Goal: Information Seeking & Learning: Learn about a topic

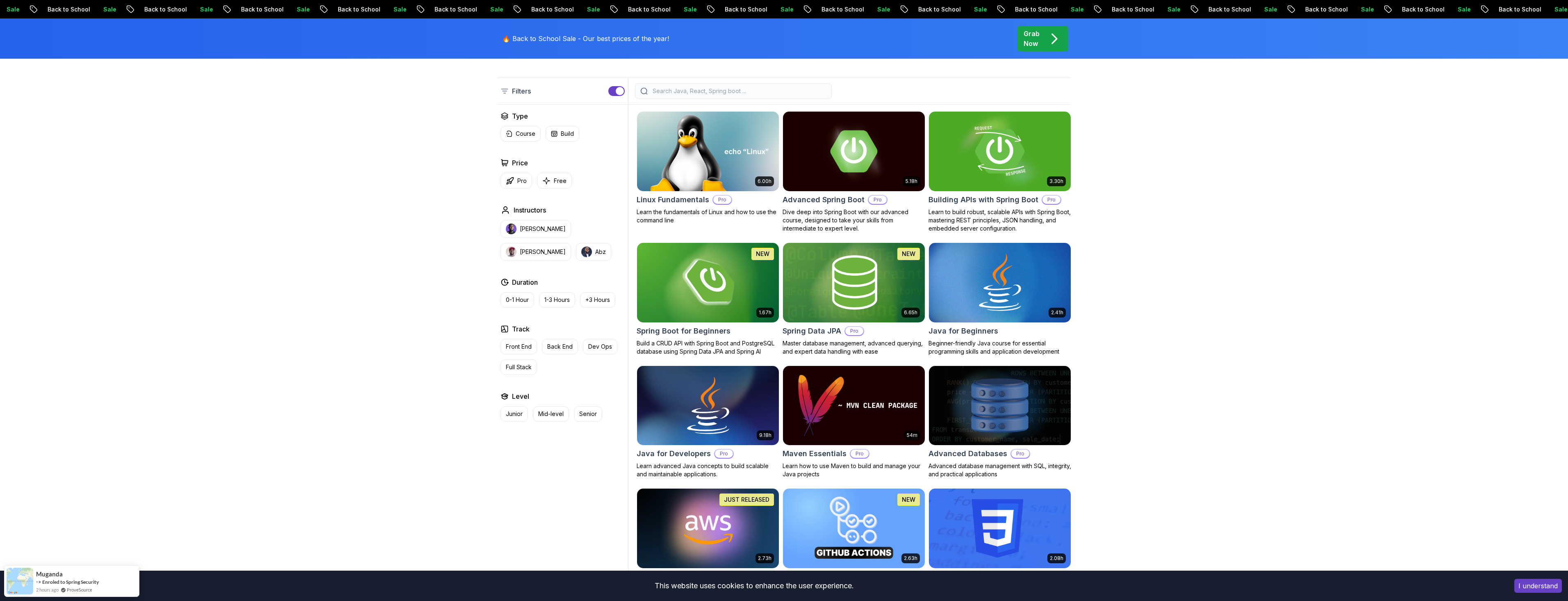
scroll to position [246, 0]
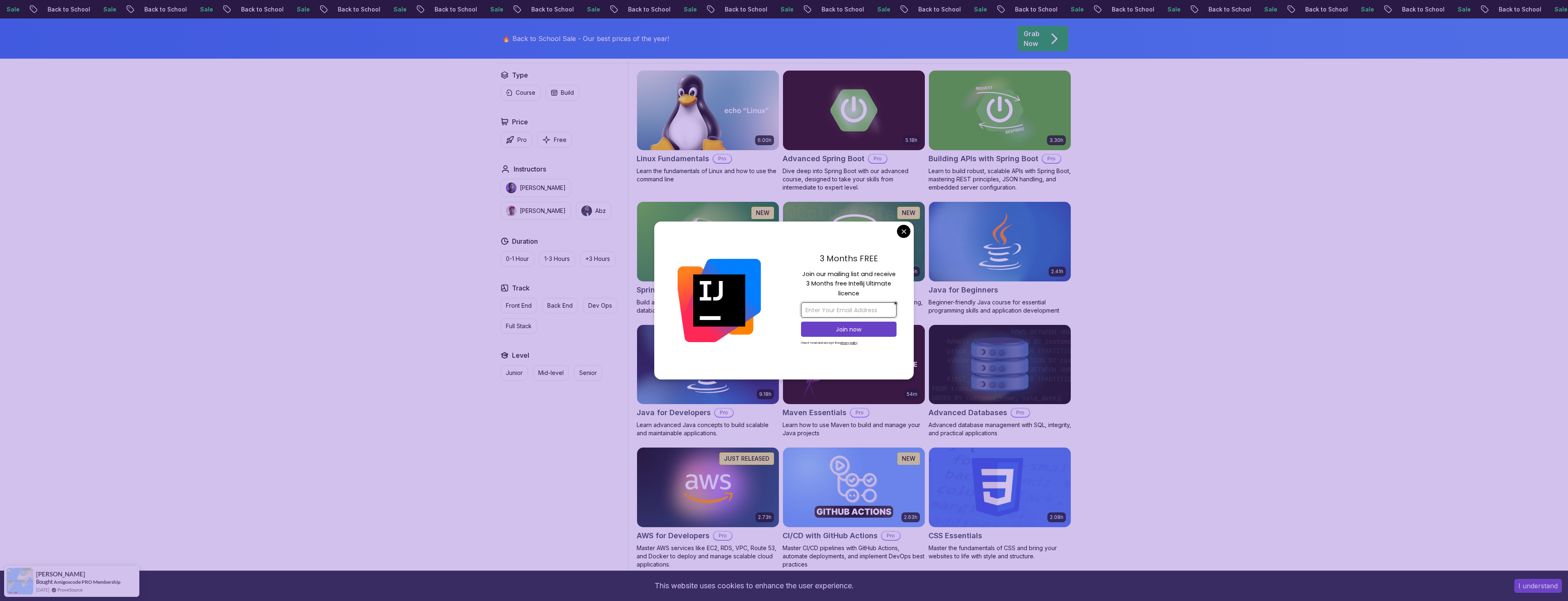
click at [866, 311] on input "email" at bounding box center [849, 309] width 96 height 15
click at [869, 311] on input "[EMAIL_ADDRESS][PERSON_NAME][DOMAIN_NAME]" at bounding box center [849, 309] width 96 height 15
type input "[EMAIL_ADDRESS][PERSON_NAME][DOMAIN_NAME]"
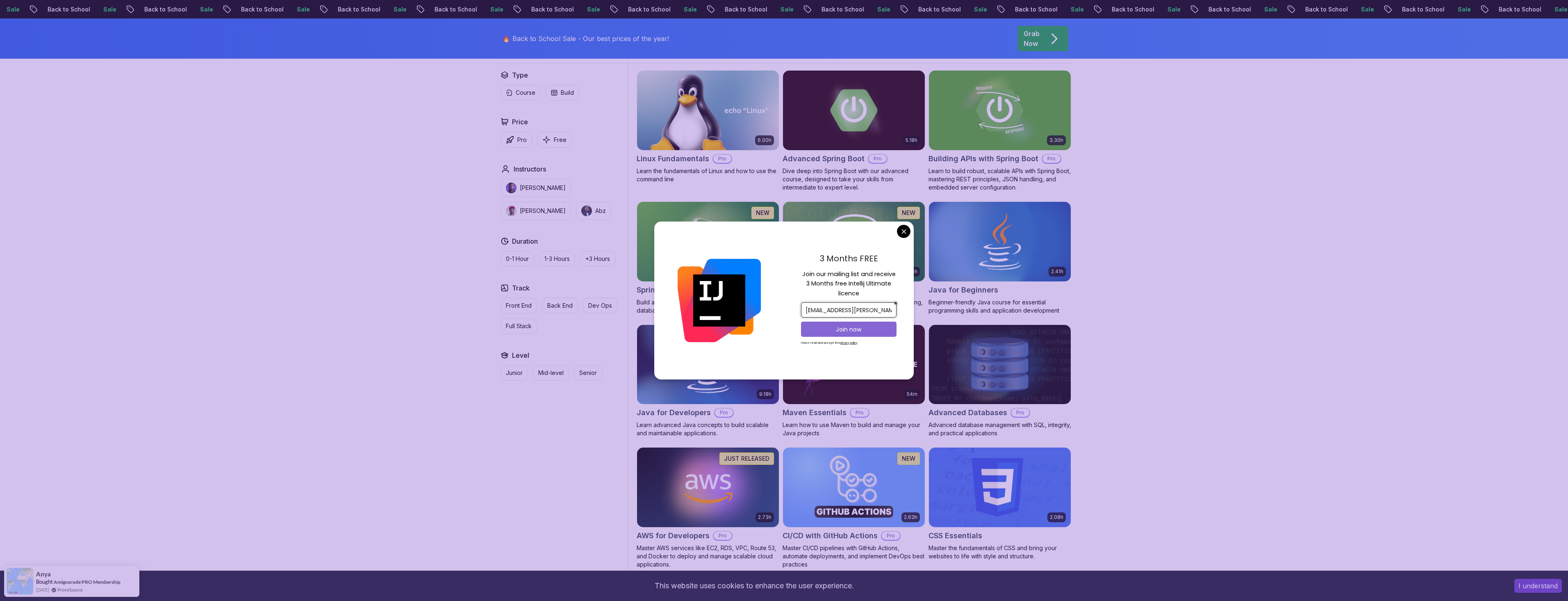
click at [812, 323] on button "Join now" at bounding box center [849, 329] width 96 height 15
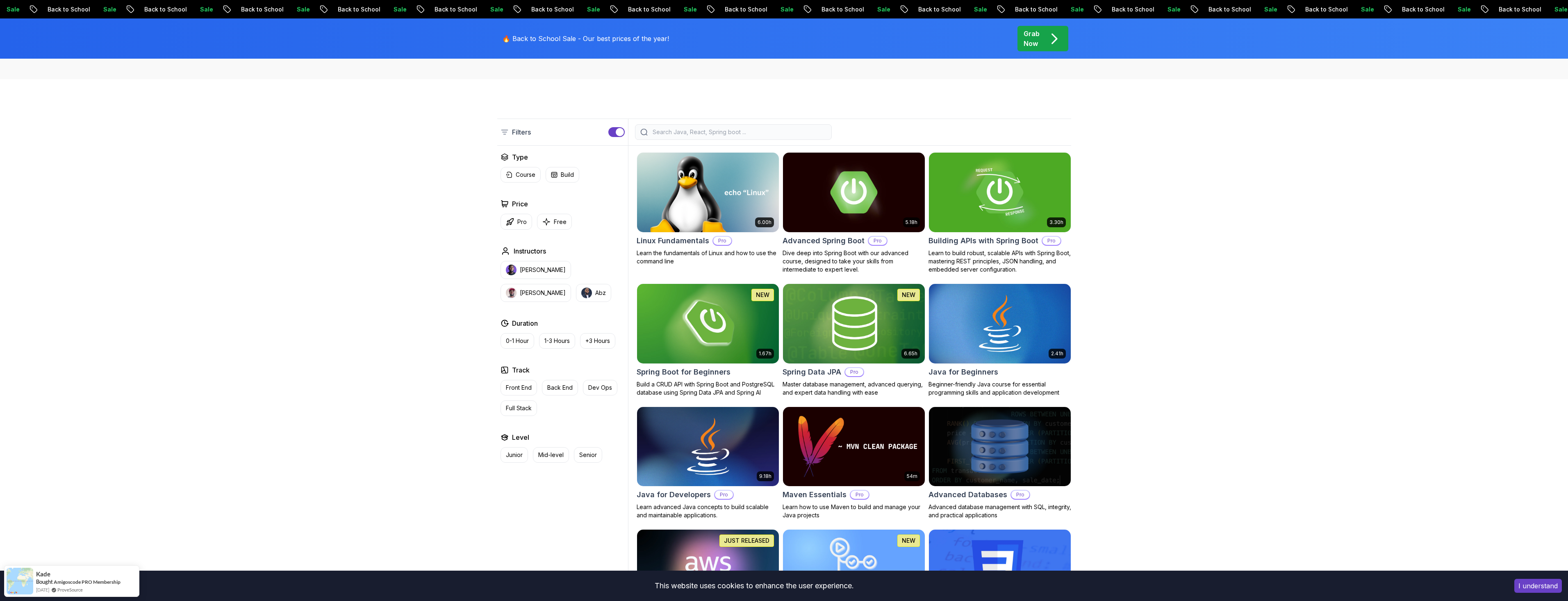
scroll to position [205, 0]
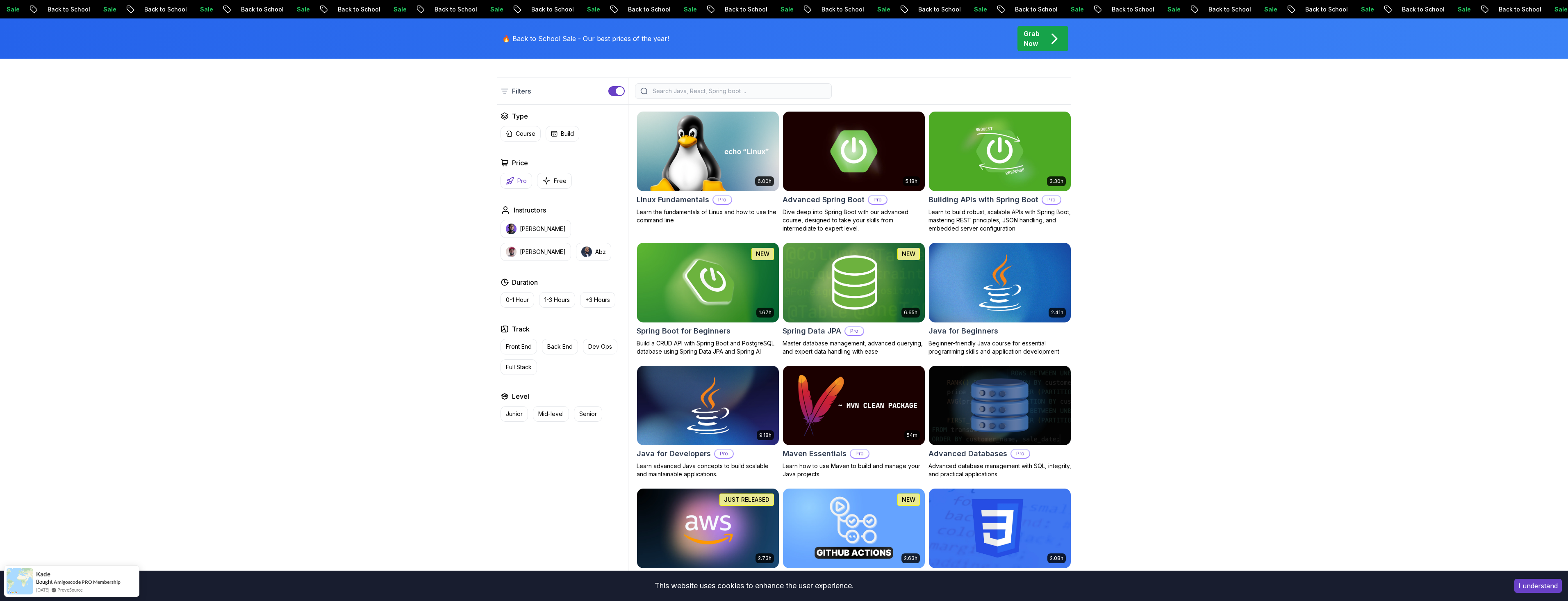
click at [511, 185] on button "Pro" at bounding box center [516, 181] width 32 height 16
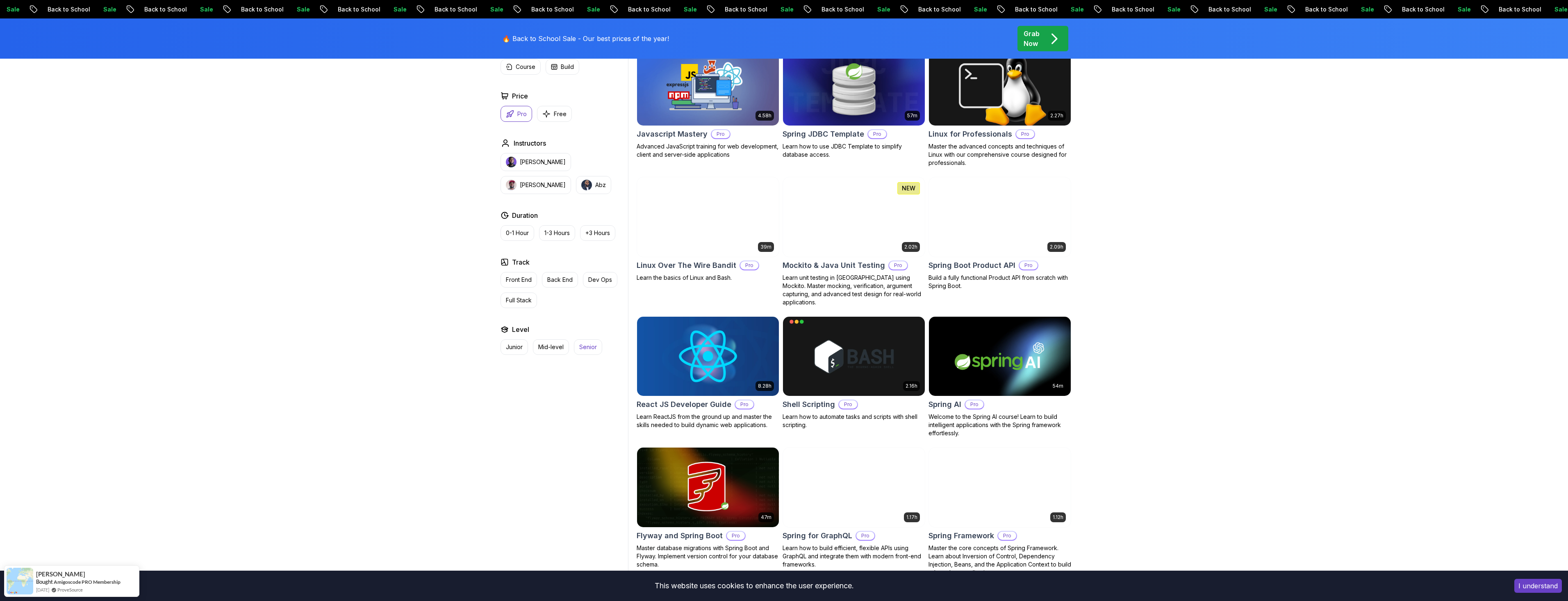
scroll to position [1353, 0]
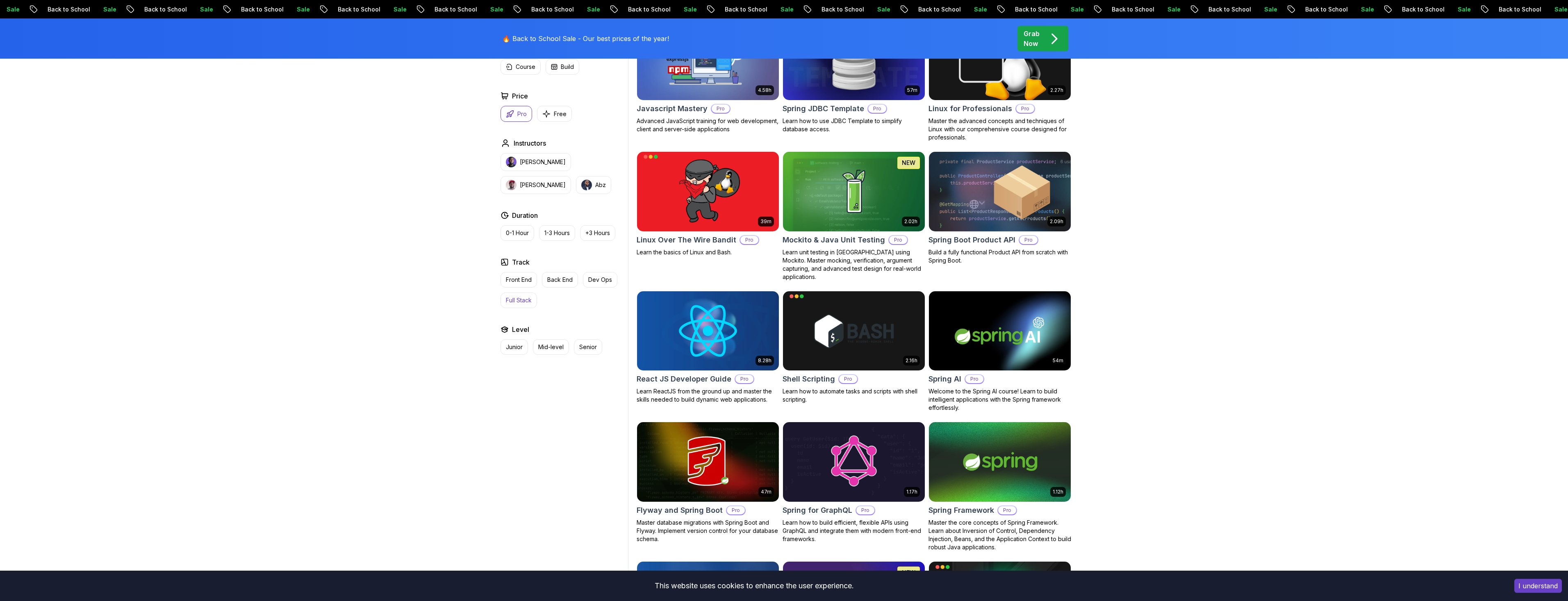
click at [510, 306] on button "Full Stack" at bounding box center [519, 300] width 37 height 16
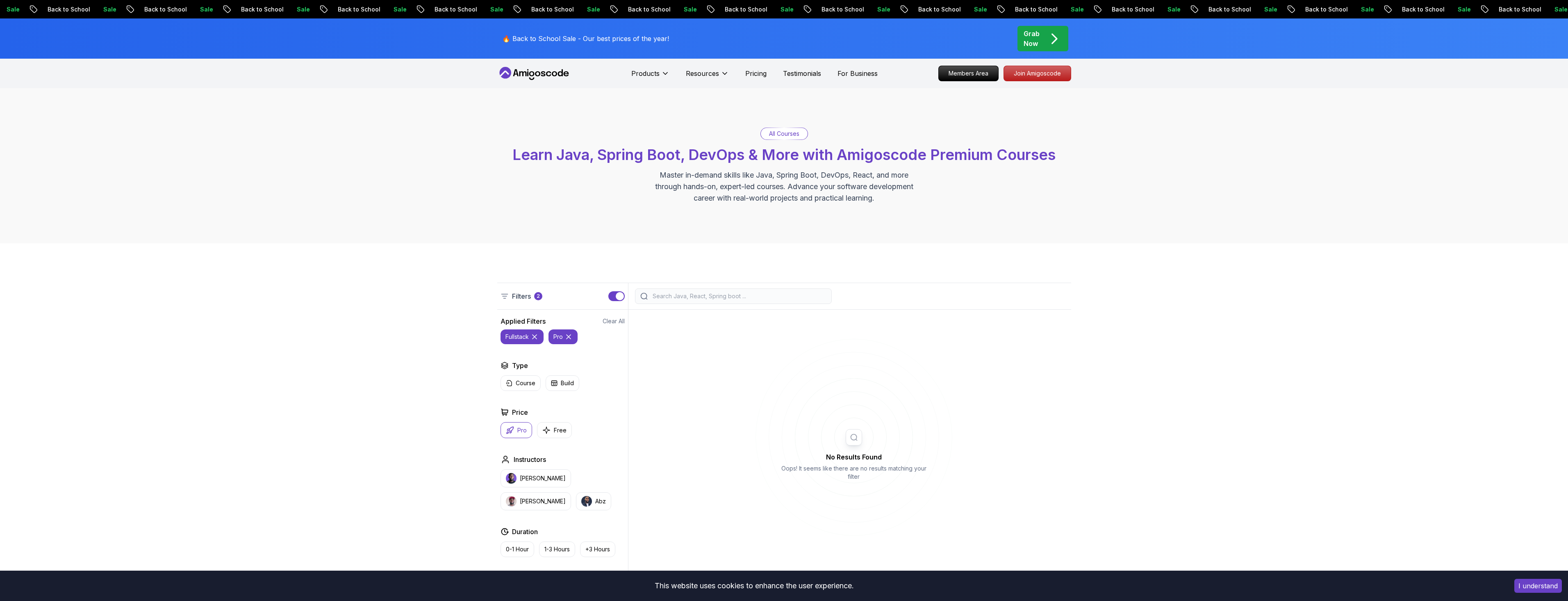
click at [566, 333] on icon at bounding box center [568, 336] width 8 height 8
click at [534, 335] on icon at bounding box center [534, 336] width 8 height 8
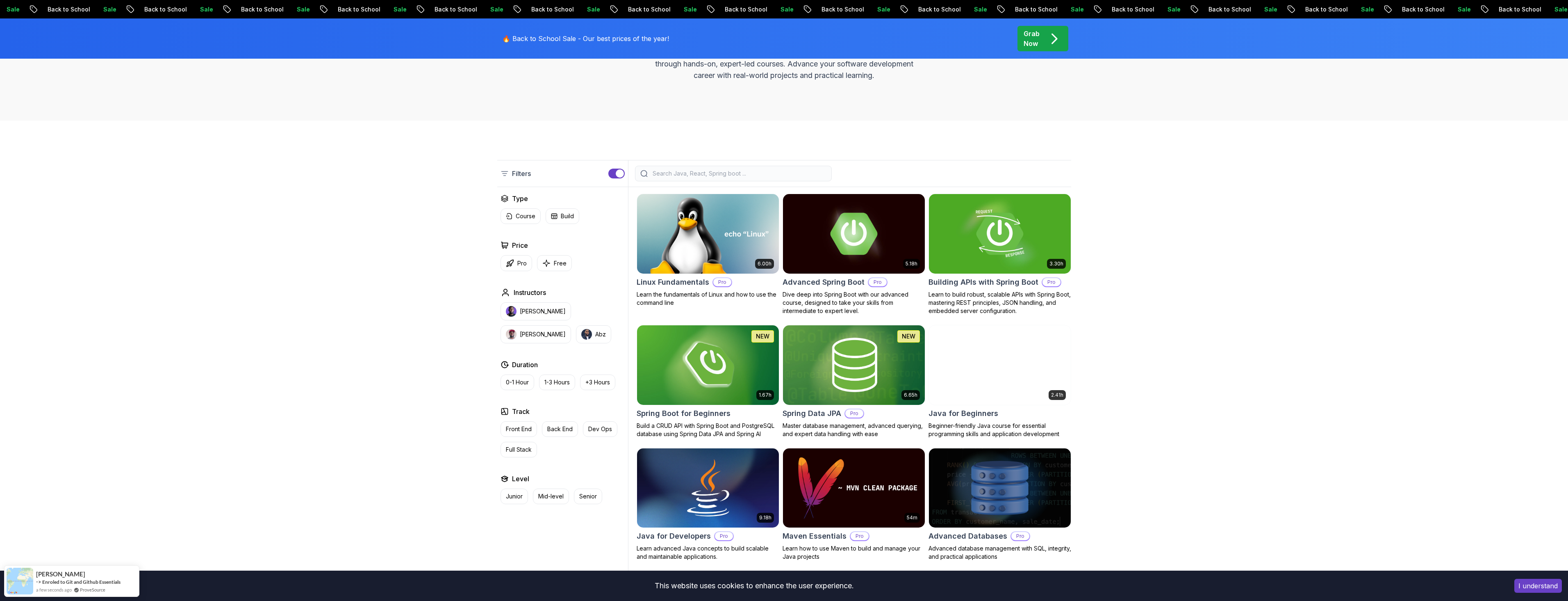
scroll to position [123, 0]
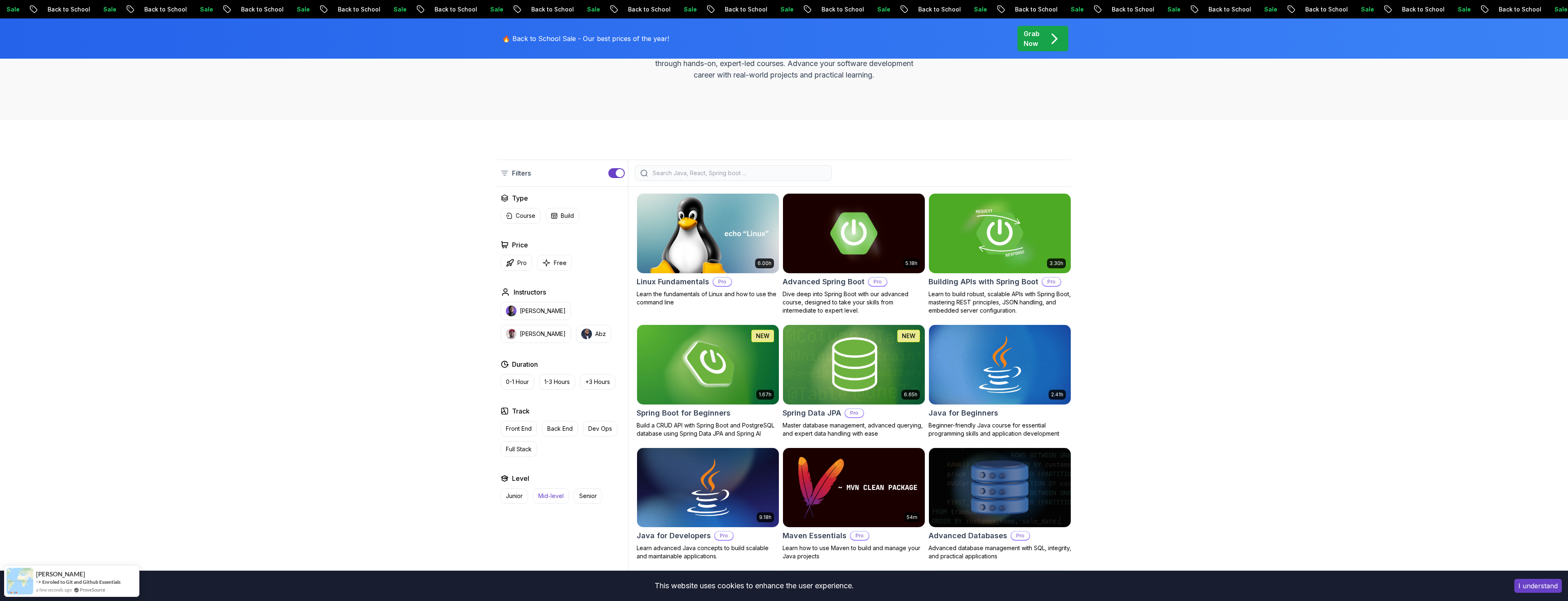
click at [553, 496] on p "Mid-level" at bounding box center [551, 495] width 26 height 8
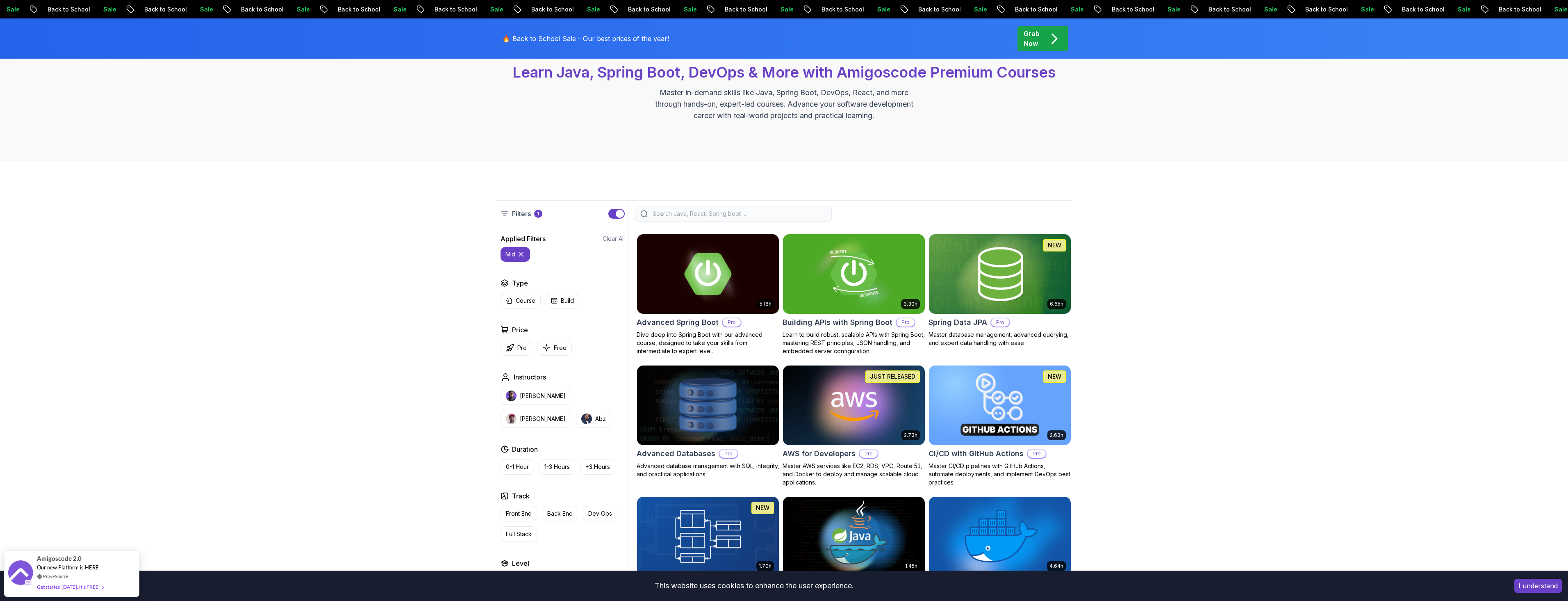
scroll to position [41, 0]
